Goal: Information Seeking & Learning: Learn about a topic

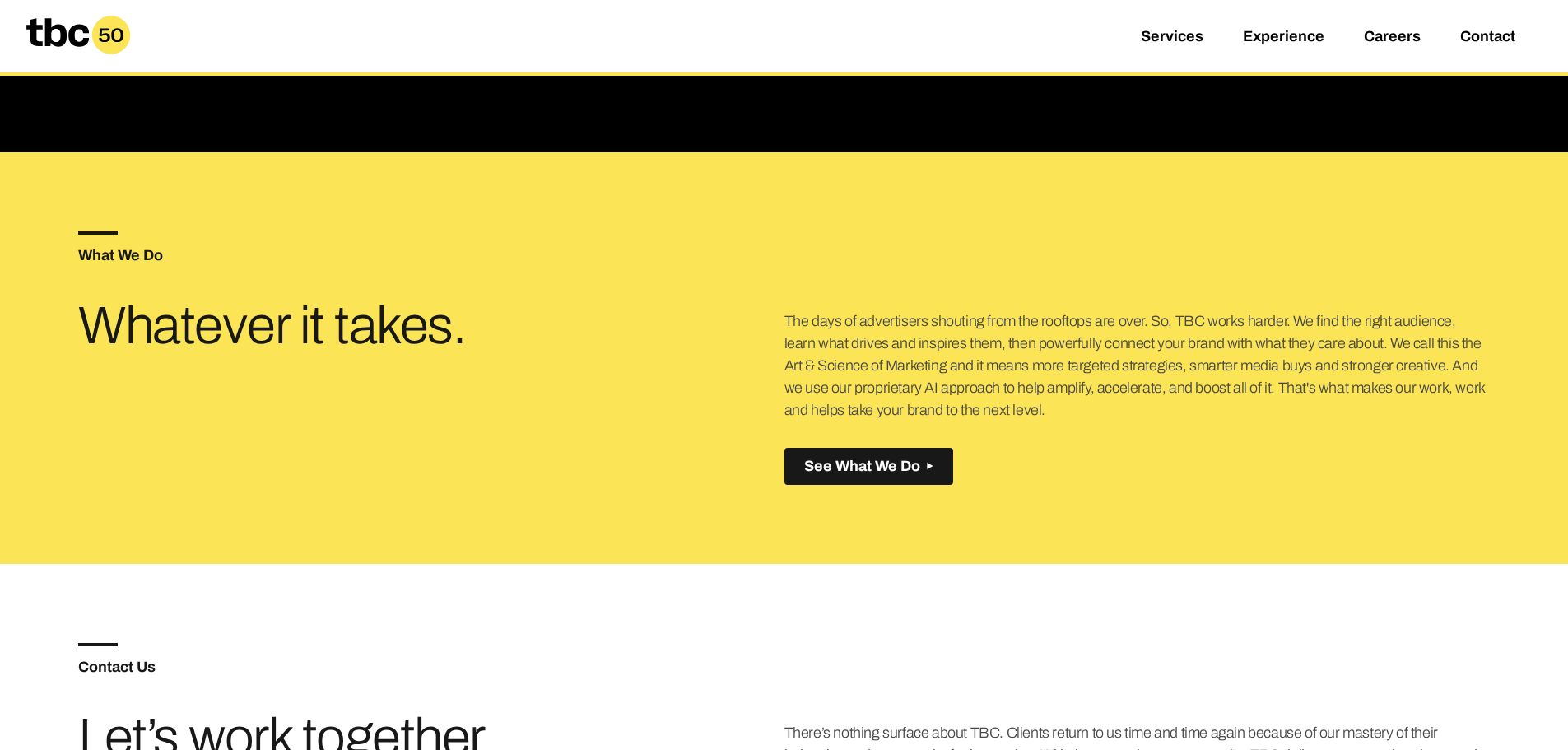
scroll to position [583, 0]
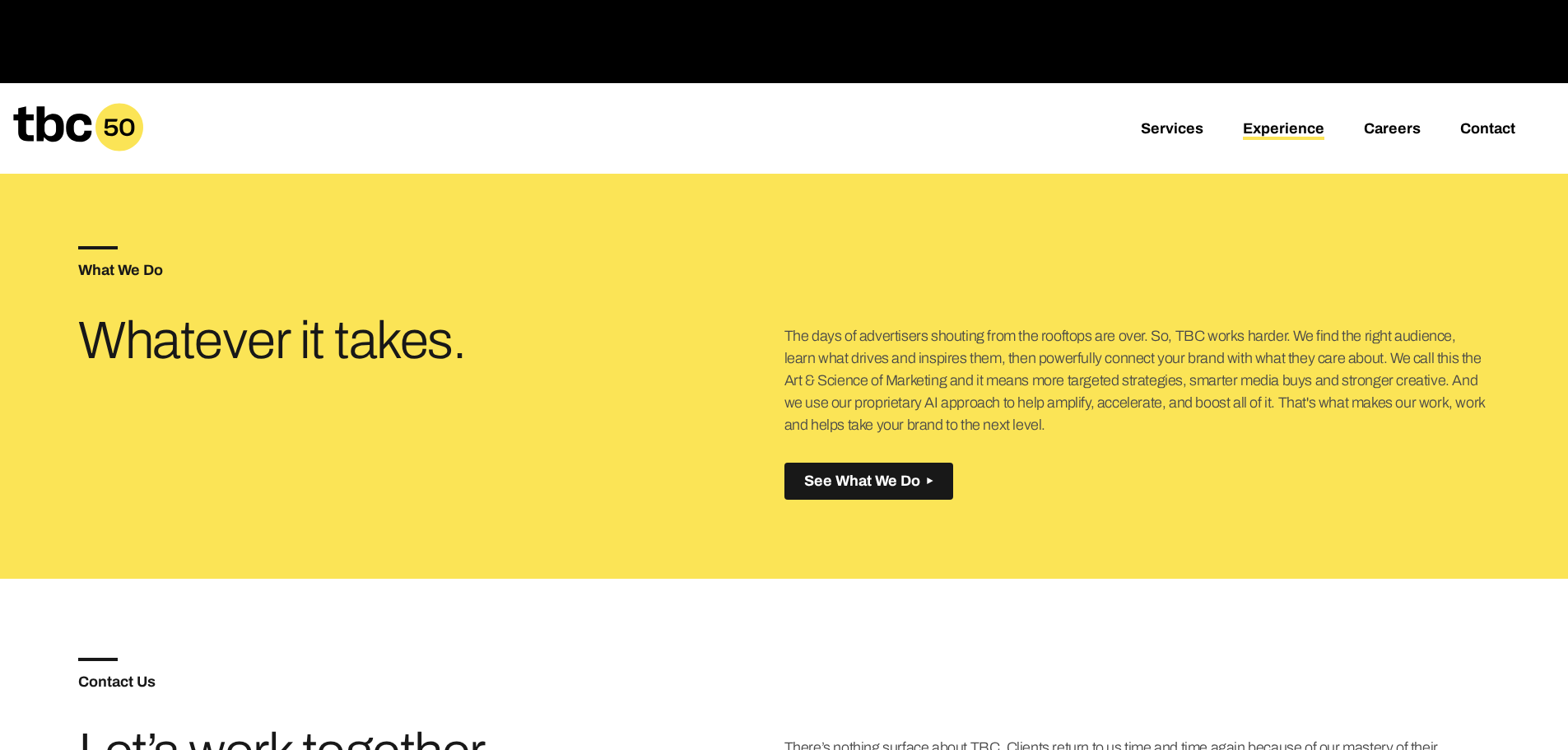
click at [1259, 127] on link "Experience" at bounding box center [1283, 130] width 82 height 20
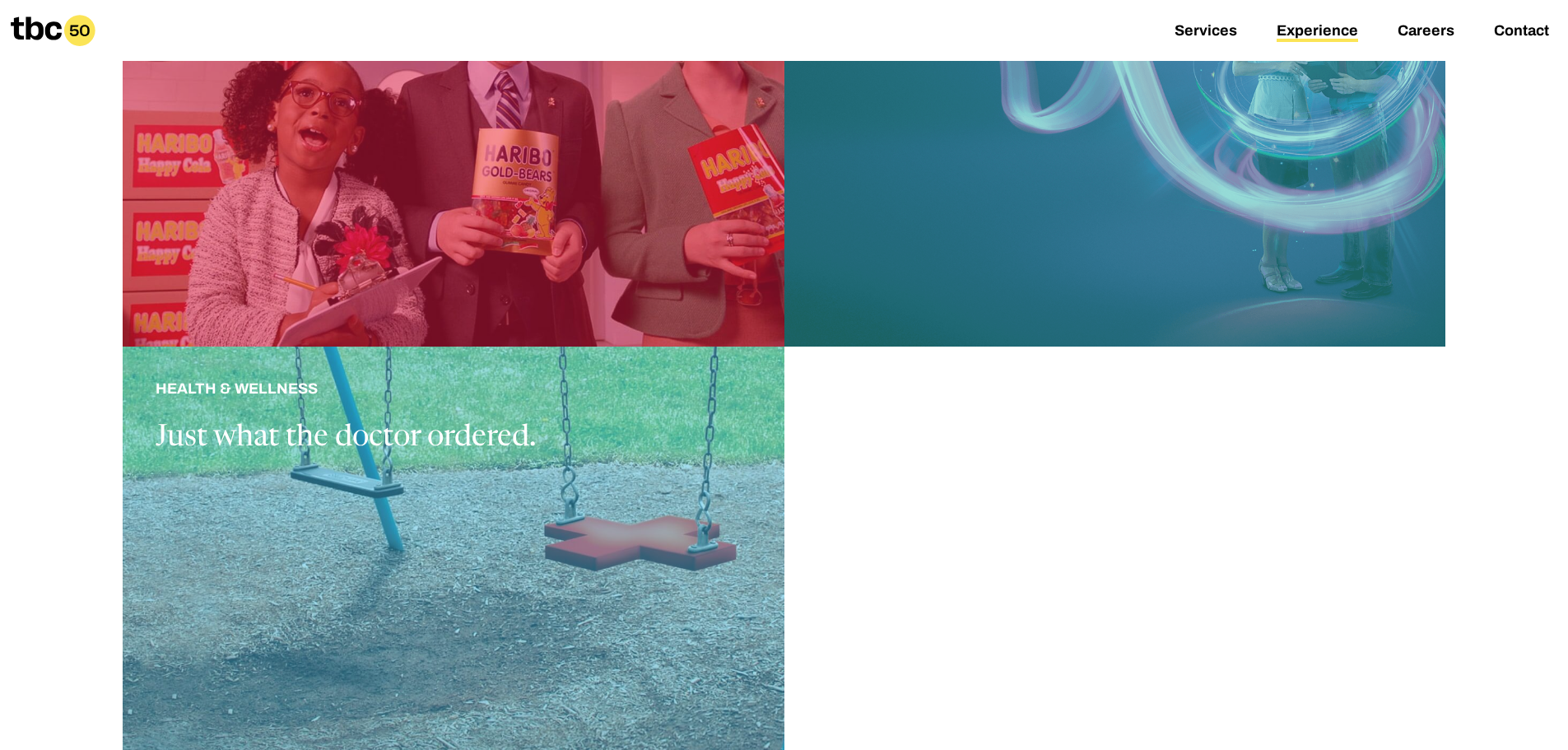
scroll to position [2059, 0]
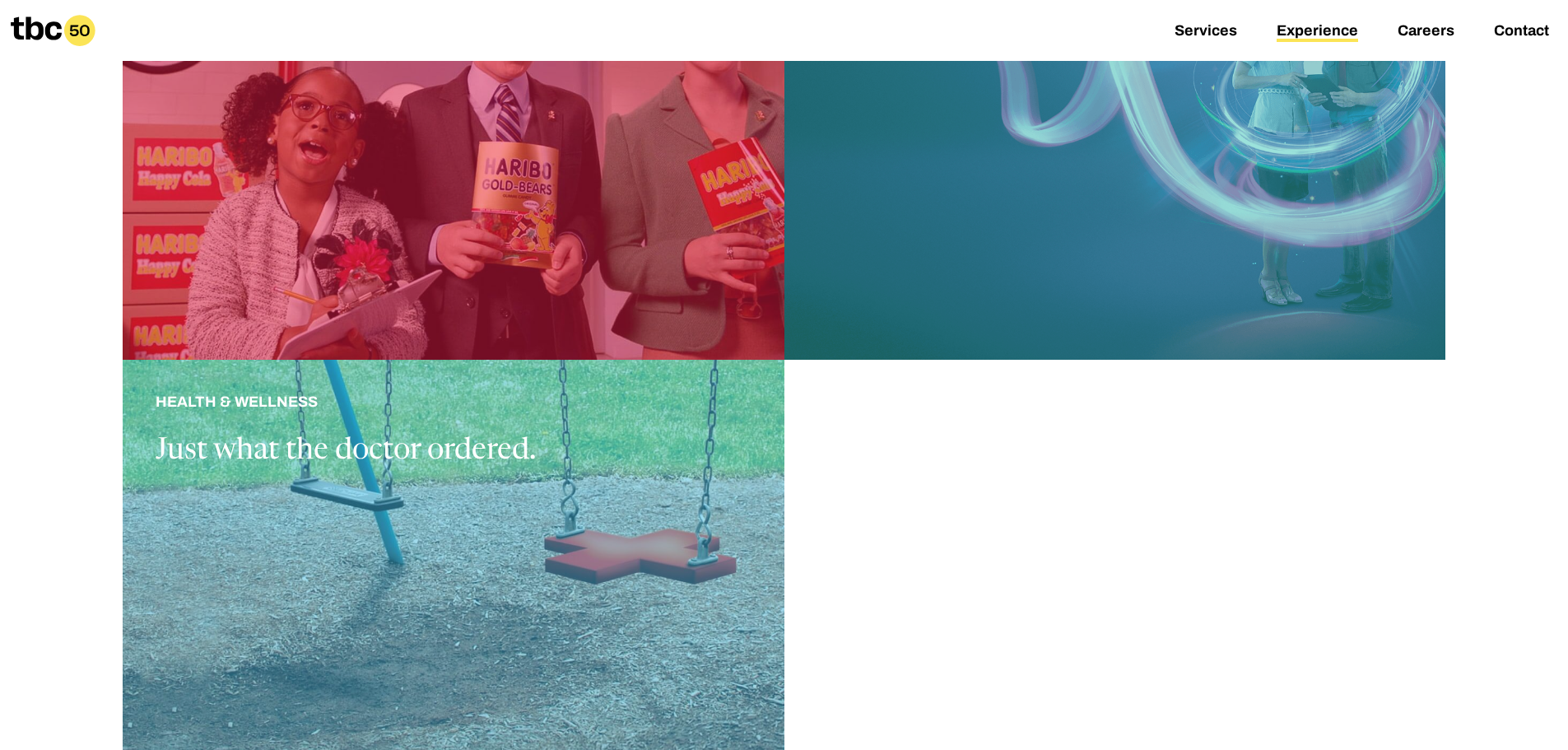
drag, startPoint x: 915, startPoint y: 511, endPoint x: 112, endPoint y: 333, distance: 822.5
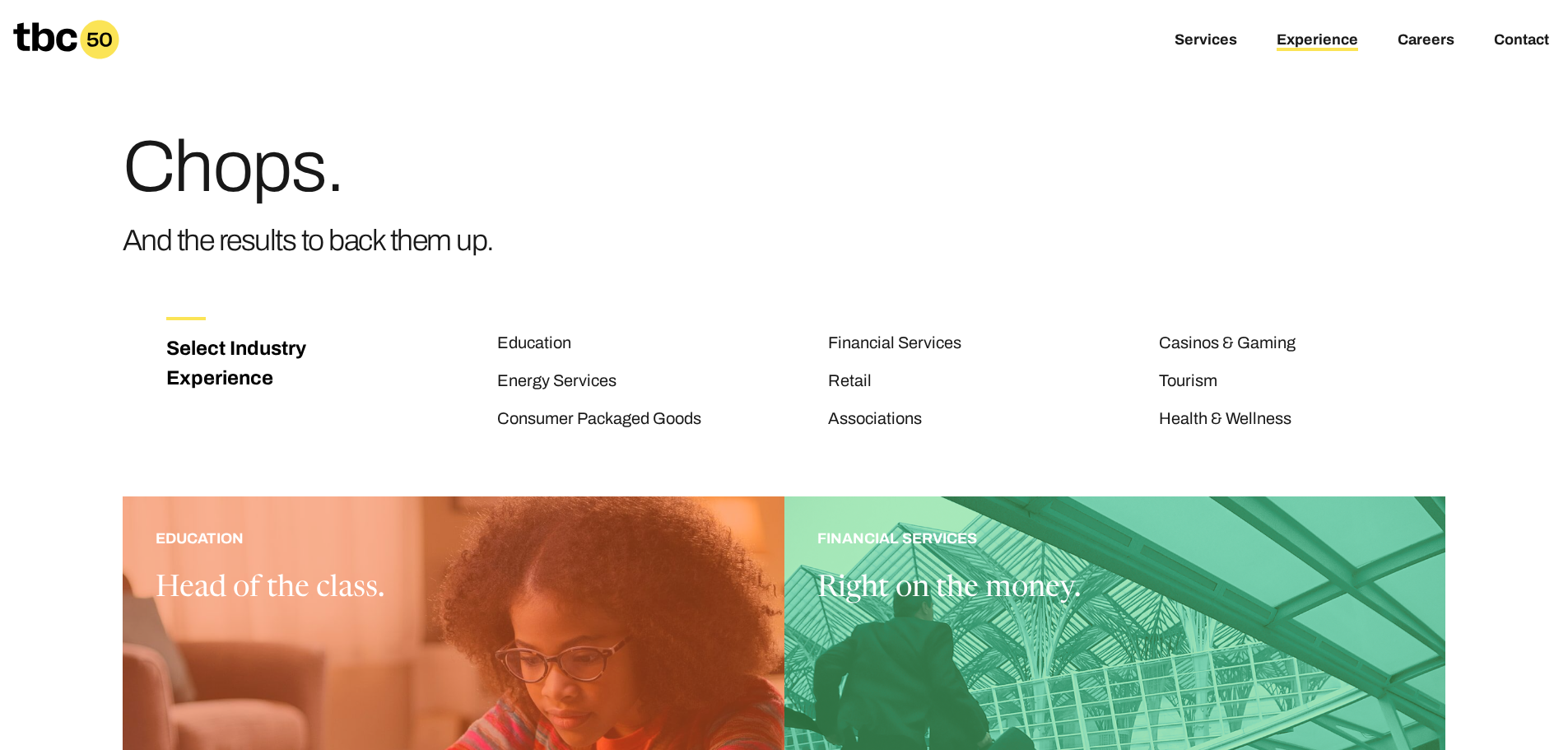
scroll to position [0, 0]
drag, startPoint x: 499, startPoint y: 335, endPoint x: 1351, endPoint y: 429, distance: 857.2
click at [1351, 429] on div "Select Industry Experience Education Financial Services Casinos & Gaming Energy…" at bounding box center [827, 394] width 1323 height 153
click at [1353, 429] on li "Health & Wellness" at bounding box center [1324, 419] width 331 height 25
drag, startPoint x: 1311, startPoint y: 423, endPoint x: 498, endPoint y: 343, distance: 816.9
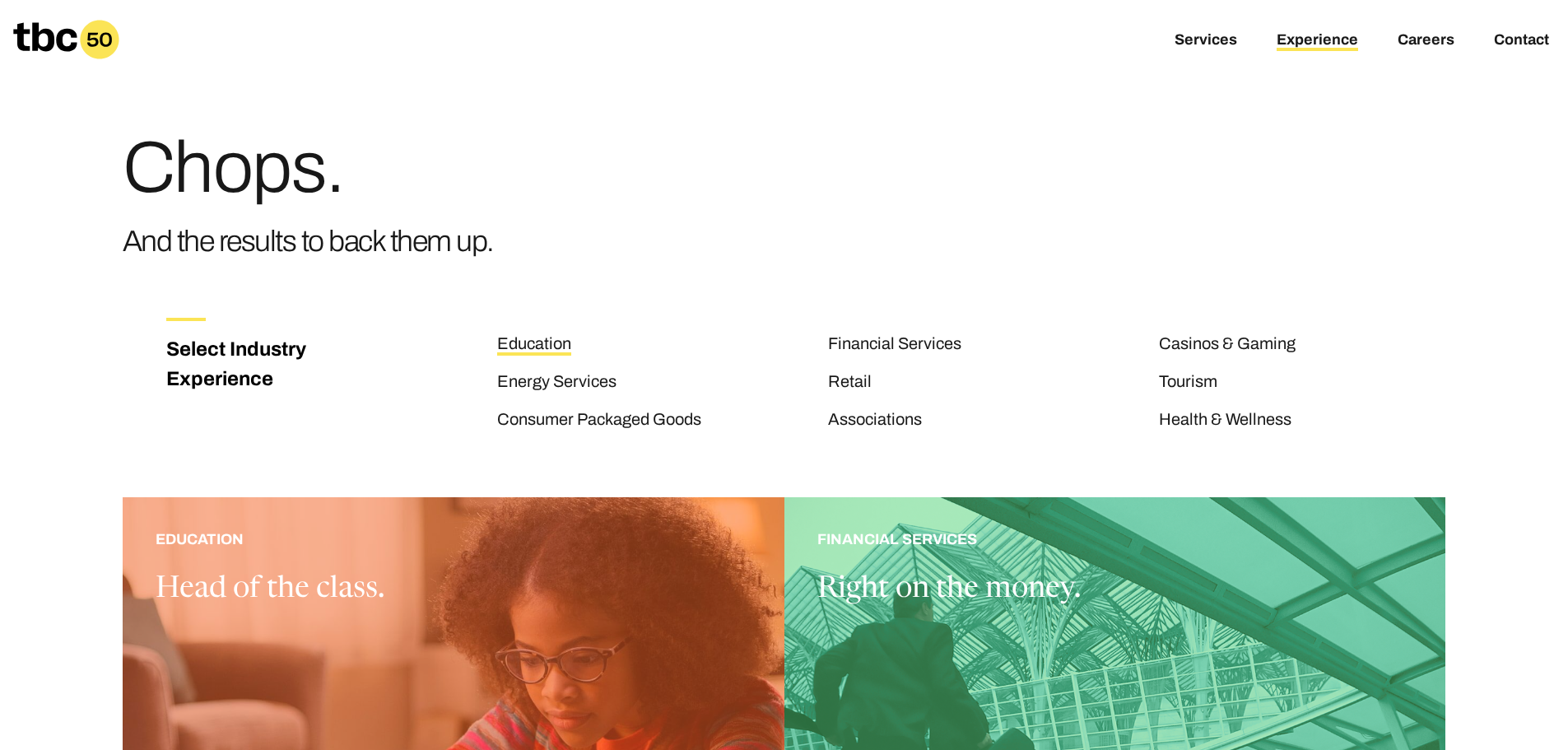
click at [498, 343] on ul "Education Financial Services Casinos & Gaming Energy Services Retail Tourism Co…" at bounding box center [994, 387] width 993 height 113
copy ul "Education Financial Services Casinos & Gaming Energy Services Retail Tourism Co…"
